Goal: Task Accomplishment & Management: Manage account settings

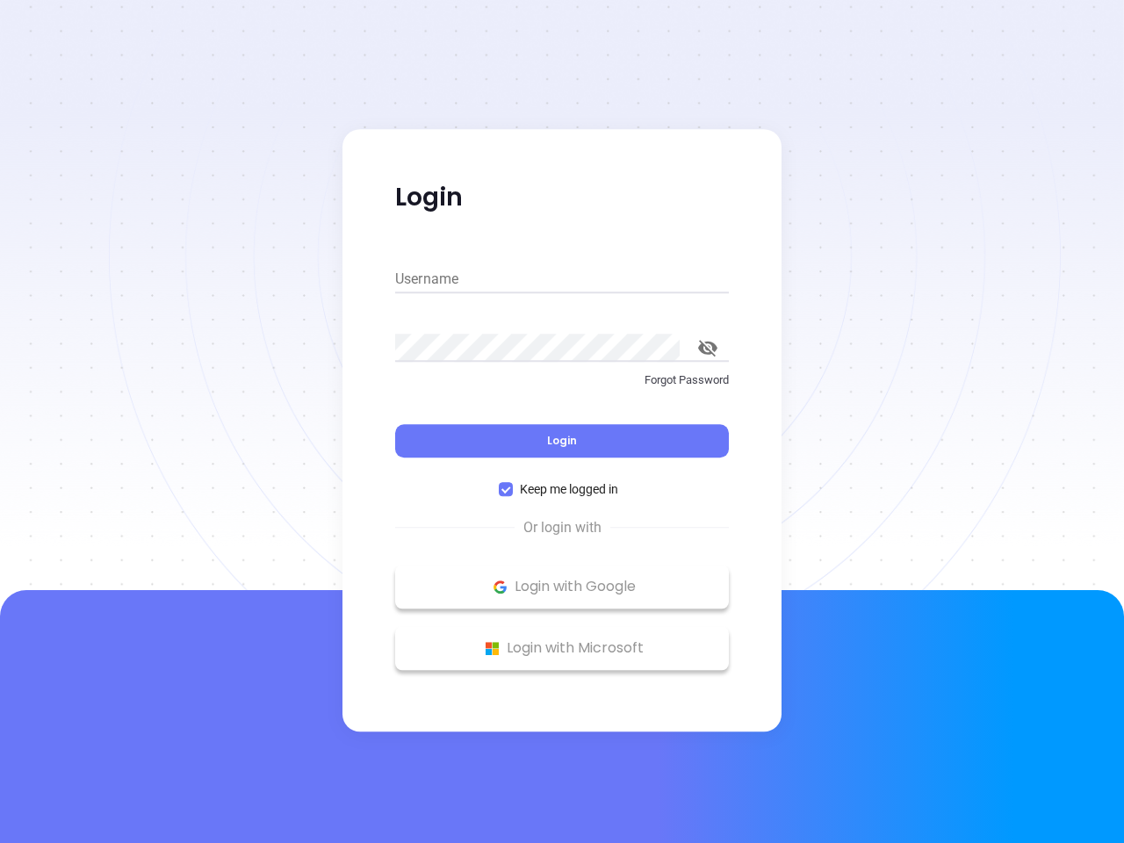
click at [562, 421] on div "Login" at bounding box center [562, 430] width 334 height 54
click at [562, 279] on input "Username" at bounding box center [562, 279] width 334 height 28
click at [708, 348] on icon "toggle password visibility" at bounding box center [707, 348] width 19 height 17
click at [562, 441] on span "Login" at bounding box center [562, 440] width 30 height 15
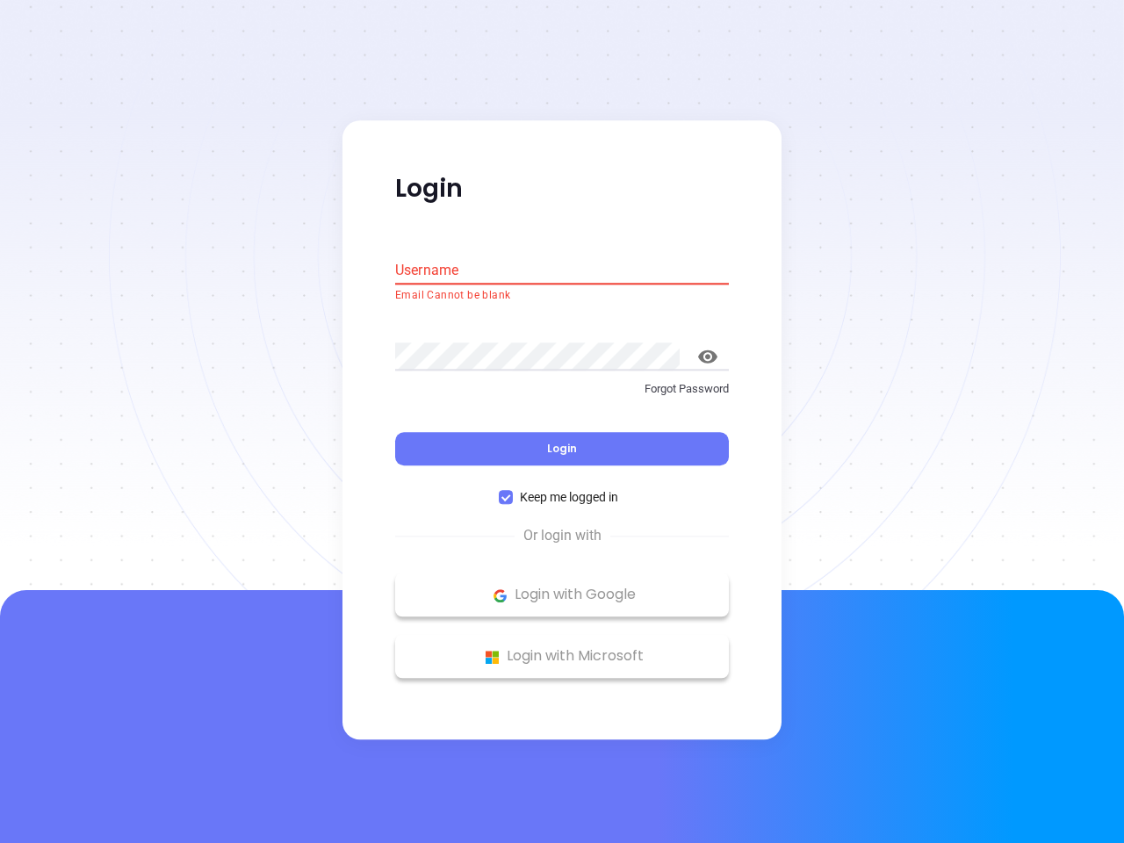
click at [562, 489] on span "Keep me logged in" at bounding box center [569, 497] width 112 height 19
click at [513, 491] on input "Keep me logged in" at bounding box center [506, 498] width 14 height 14
checkbox input "false"
click at [562, 586] on p "Login with Google" at bounding box center [562, 595] width 316 height 26
click at [562, 648] on p "Login with Microsoft" at bounding box center [562, 657] width 316 height 26
